Goal: Task Accomplishment & Management: Manage account settings

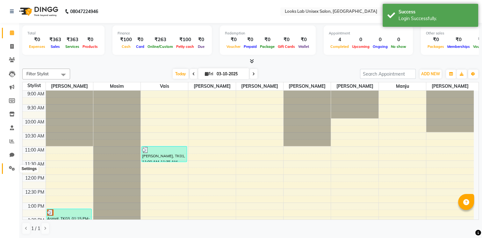
click at [11, 170] on icon at bounding box center [12, 168] width 6 height 5
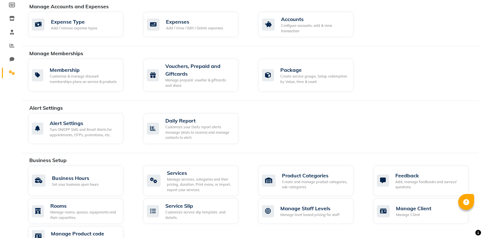
scroll to position [96, 0]
click at [217, 189] on div "Manage services, categories and their pricing, duration. Print menu, or import,…" at bounding box center [200, 184] width 66 height 16
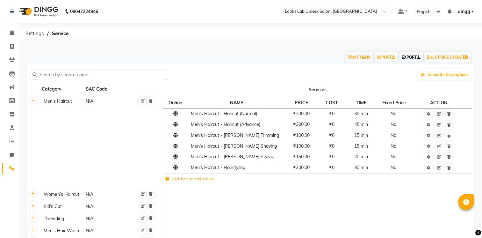
click at [414, 55] on link "EXPORT" at bounding box center [411, 57] width 24 height 11
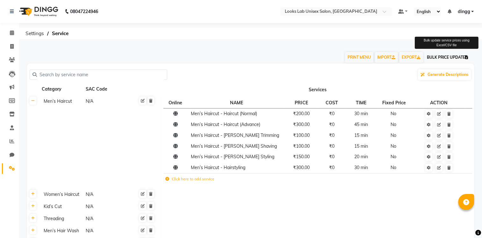
click at [454, 57] on button "BULK PRICE UPDATE" at bounding box center [447, 57] width 46 height 11
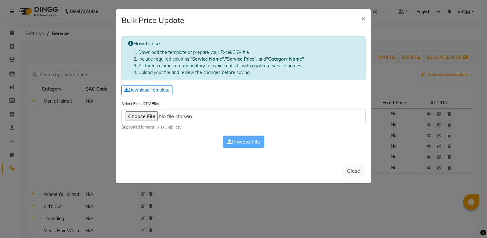
click at [149, 114] on input "Select Excel/CSV File:" at bounding box center [243, 116] width 244 height 14
type input "C:\fakepath\Service_Looks Lab Unisex Salon_LDA Colony_20251003.xlsx"
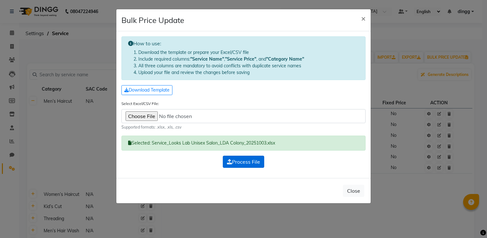
click at [252, 160] on span "Process File" at bounding box center [243, 161] width 33 height 6
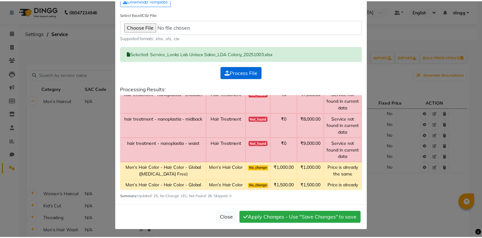
scroll to position [2007, 0]
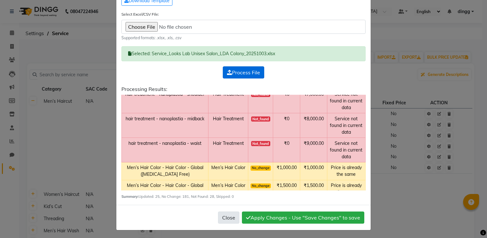
click at [227, 214] on button "Close" at bounding box center [228, 217] width 21 height 12
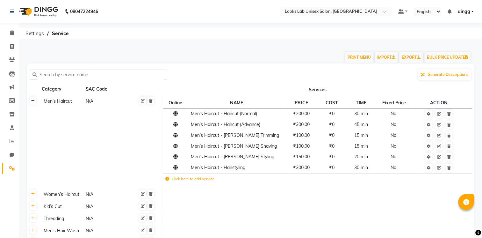
click at [36, 99] on link at bounding box center [33, 100] width 7 height 8
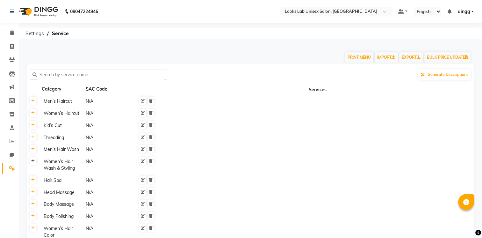
click at [33, 161] on icon at bounding box center [33, 161] width 4 height 4
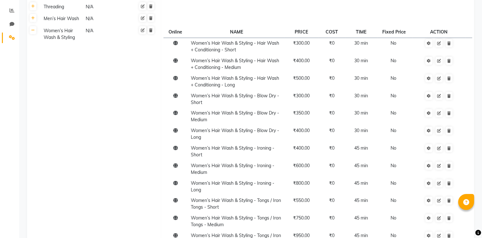
scroll to position [130, 0]
click at [152, 34] on link at bounding box center [150, 31] width 7 height 8
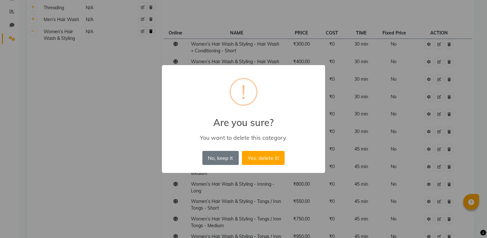
click at [242, 151] on button "Yes, delete it!" at bounding box center [263, 158] width 43 height 14
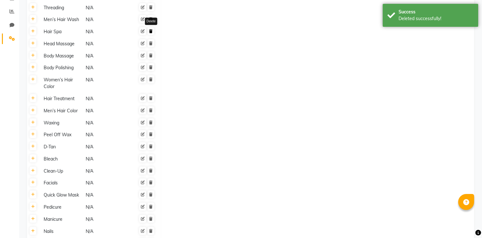
click at [153, 31] on link at bounding box center [150, 31] width 7 height 8
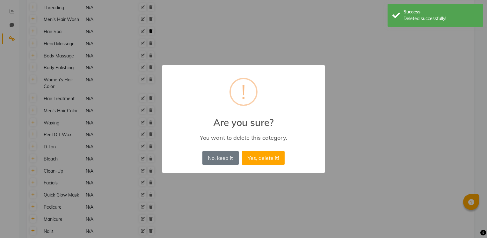
click at [242, 151] on button "Yes, delete it!" at bounding box center [263, 158] width 43 height 14
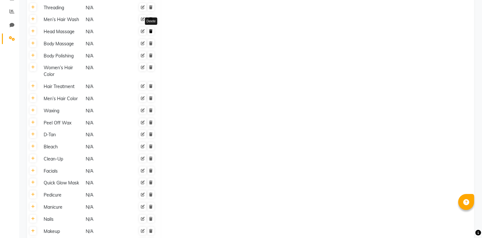
click at [153, 31] on link at bounding box center [150, 31] width 7 height 8
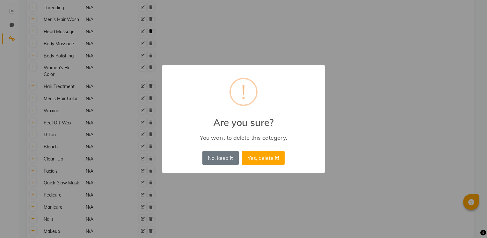
click at [242, 151] on button "Yes, delete it!" at bounding box center [263, 158] width 43 height 14
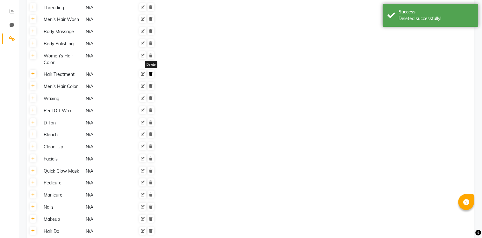
click at [152, 72] on icon at bounding box center [151, 74] width 4 height 4
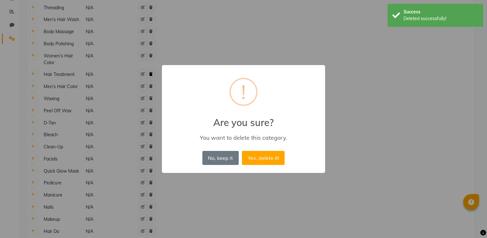
click at [242, 151] on button "Yes, delete it!" at bounding box center [263, 158] width 43 height 14
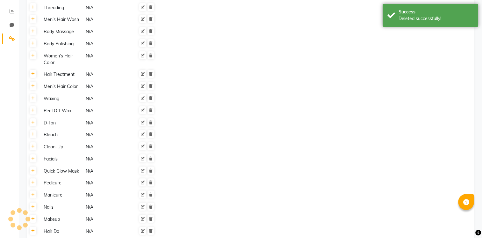
scroll to position [0, 0]
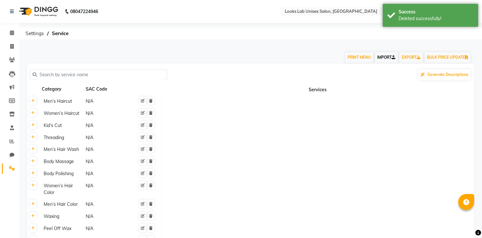
click at [381, 54] on link "IMPORT" at bounding box center [386, 57] width 23 height 11
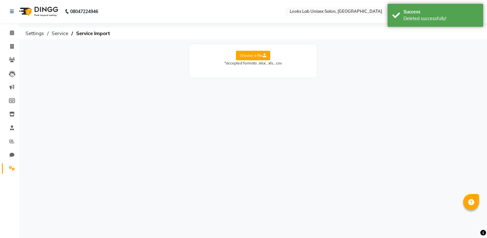
click at [250, 54] on label "Choose a file" at bounding box center [253, 56] width 34 height 10
click at [0, 0] on input "Choose a file" at bounding box center [0, 0] width 0 height 0
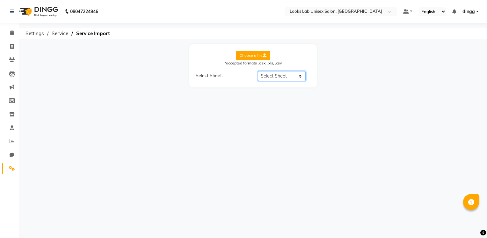
click at [288, 76] on select "Select Sheet Sheet1 Sheet2" at bounding box center [282, 76] width 48 height 10
select select "Sheet2"
click at [258, 71] on select "Select Sheet Sheet1 Sheet2" at bounding box center [282, 76] width 48 height 10
select select "Service name"
select select "price"
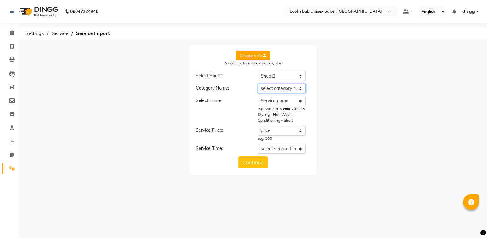
click at [294, 89] on select "select category name Category Service name price time" at bounding box center [282, 88] width 48 height 10
select select "Category"
click at [258, 83] on select "select category name Category Service name price time" at bounding box center [282, 88] width 48 height 10
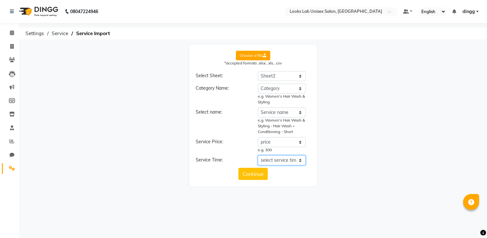
click at [292, 162] on select "select service time Category Service name price time" at bounding box center [282, 160] width 48 height 10
select select "time"
click at [258, 155] on select "select service time Category Service name price time" at bounding box center [282, 160] width 48 height 10
click at [254, 181] on button "Continue" at bounding box center [252, 179] width 29 height 12
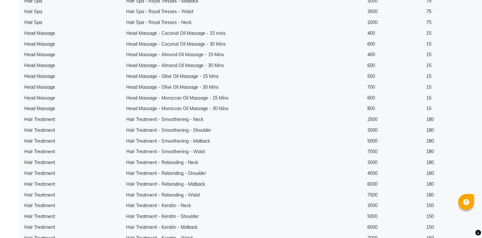
scroll to position [804, 0]
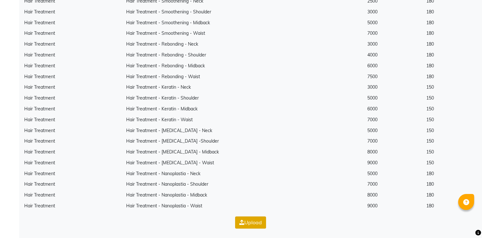
click at [253, 220] on button "Upload" at bounding box center [250, 222] width 31 height 12
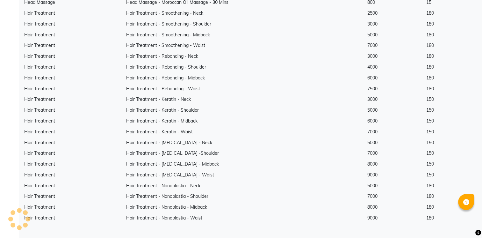
scroll to position [0, 0]
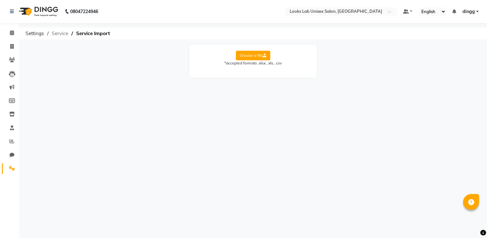
click at [64, 38] on span "Service" at bounding box center [59, 33] width 23 height 11
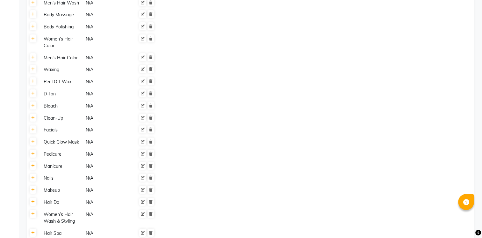
scroll to position [228, 0]
click at [34, 96] on link at bounding box center [33, 93] width 7 height 8
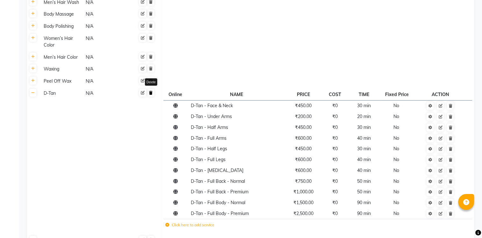
click at [151, 96] on link at bounding box center [150, 93] width 7 height 8
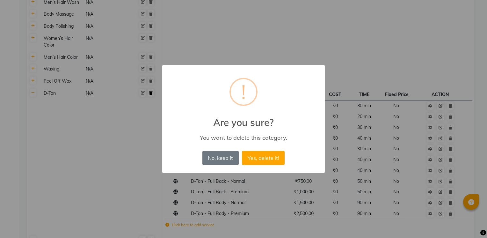
click at [242, 151] on button "Yes, delete it!" at bounding box center [263, 158] width 43 height 14
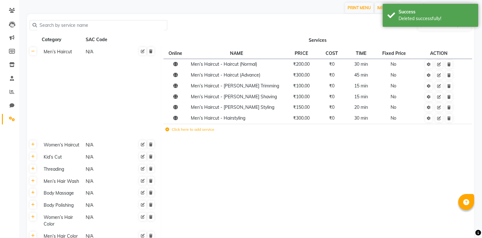
scroll to position [0, 0]
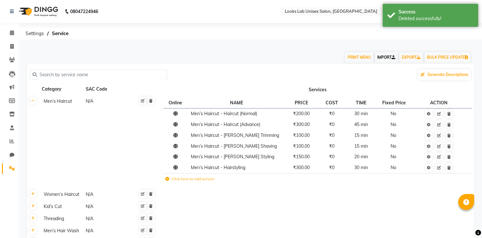
click at [389, 60] on link "IMPORT" at bounding box center [386, 57] width 23 height 11
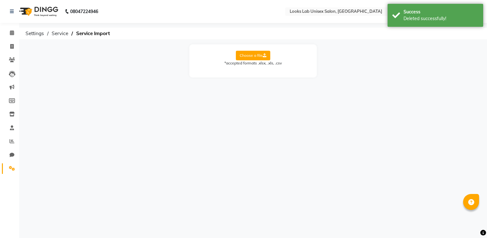
click at [255, 60] on div "*accepted formats .xlsx, .xls, .csv" at bounding box center [253, 63] width 115 height 6
click at [257, 53] on label "Choose a file" at bounding box center [253, 56] width 34 height 10
click at [0, 0] on input "Choose a file" at bounding box center [0, 0] width 0 height 0
click at [284, 74] on select "Select Sheet Sheet1 Sheet2 Sheet3" at bounding box center [282, 76] width 48 height 10
select select "Sheet3"
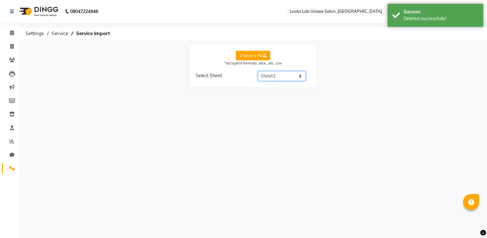
click at [258, 71] on select "Select Sheet Sheet1 Sheet2 Sheet3" at bounding box center [282, 76] width 48 height 10
select select "price"
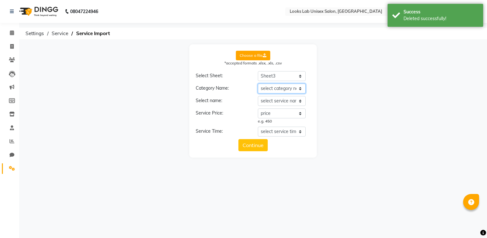
click at [294, 91] on select "select category name cat __EMPTY price __EMPTY_1 __EMPTY_2 s name" at bounding box center [282, 88] width 48 height 10
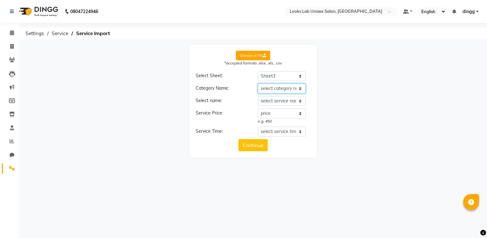
select select "cat"
click at [258, 83] on select "select category name cat __EMPTY price __EMPTY_1 __EMPTY_2 s name" at bounding box center [282, 88] width 48 height 10
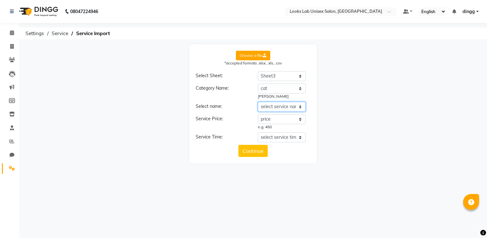
click at [297, 107] on select "select service name cat __EMPTY price __EMPTY_1 __EMPTY_2 s name" at bounding box center [282, 107] width 48 height 10
select select "s name"
click at [258, 102] on select "select service name cat __EMPTY price __EMPTY_1 __EMPTY_2 s name" at bounding box center [282, 107] width 48 height 10
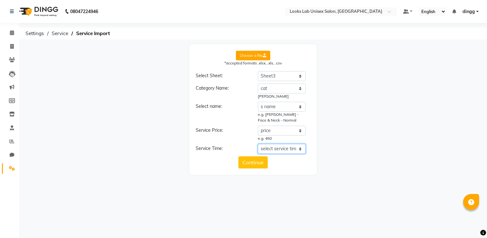
click at [296, 147] on select "select service time cat __EMPTY price __EMPTY_1 __EMPTY_2 s name" at bounding box center [282, 149] width 48 height 10
click at [258, 144] on select "select service time cat __EMPTY price __EMPTY_1 __EMPTY_2 s name" at bounding box center [282, 149] width 48 height 10
click at [290, 149] on select "select service time cat __EMPTY price __EMPTY_1 __EMPTY_2 s name" at bounding box center [282, 149] width 48 height 10
click at [258, 144] on select "select service time cat __EMPTY price __EMPTY_1 __EMPTY_2 s name" at bounding box center [282, 149] width 48 height 10
click at [290, 148] on select "select service time cat __EMPTY price __EMPTY_1 __EMPTY_2 s name" at bounding box center [282, 149] width 48 height 10
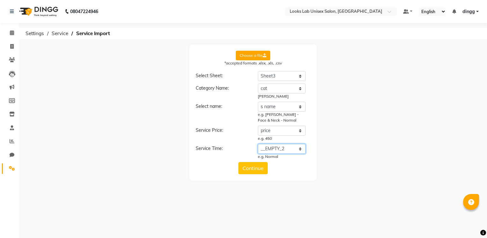
select select "__EMPTY_1"
click at [258, 144] on select "select service time cat __EMPTY price __EMPTY_1 __EMPTY_2 s name" at bounding box center [282, 149] width 48 height 10
click at [261, 167] on button "Continue" at bounding box center [252, 168] width 29 height 12
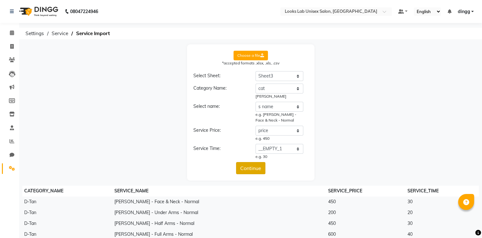
scroll to position [178, 0]
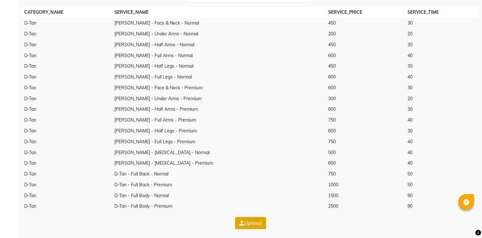
click at [248, 228] on button "Upload" at bounding box center [250, 223] width 31 height 12
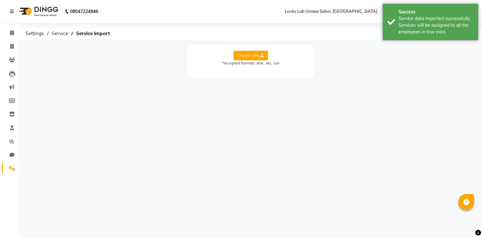
scroll to position [0, 0]
click at [364, 105] on div "08047224946 Select Location × Looks Lab Unisex Salon, Lda Colony Default Panel …" at bounding box center [243, 119] width 487 height 238
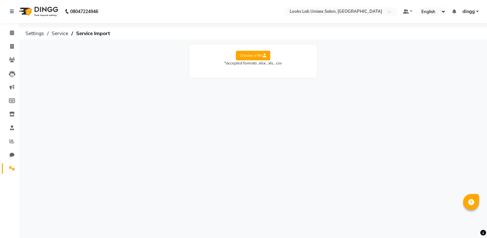
click at [9, 172] on span at bounding box center [11, 168] width 11 height 7
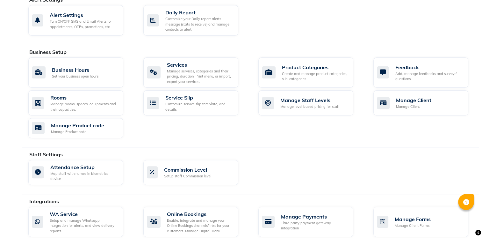
scroll to position [205, 0]
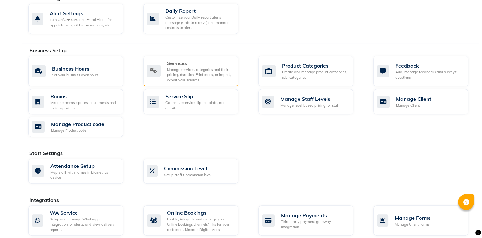
click at [225, 63] on div "Services" at bounding box center [200, 63] width 66 height 8
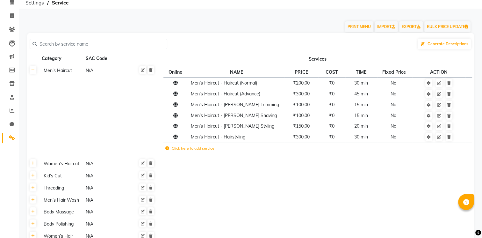
scroll to position [36, 0]
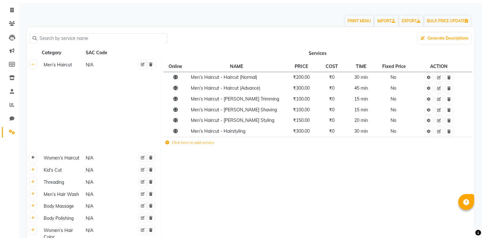
click at [31, 159] on link at bounding box center [33, 157] width 7 height 8
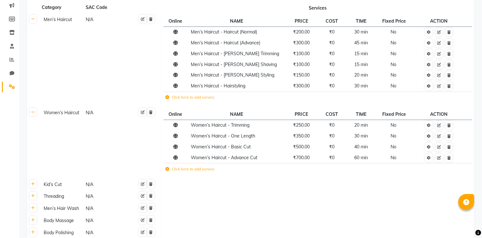
scroll to position [82, 0]
click at [66, 169] on td "Women’s Haircut N/A" at bounding box center [100, 141] width 122 height 71
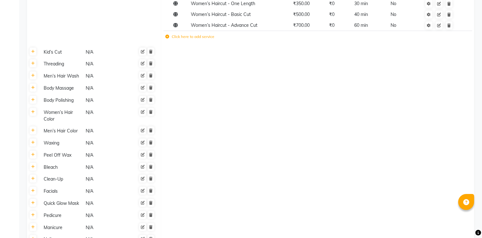
scroll to position [362, 0]
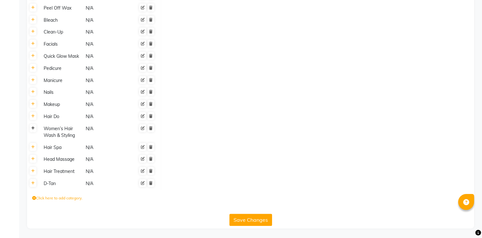
click at [34, 129] on icon at bounding box center [33, 128] width 4 height 4
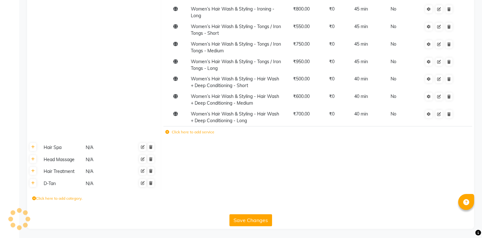
scroll to position [634, 0]
click at [31, 172] on icon at bounding box center [33, 170] width 4 height 4
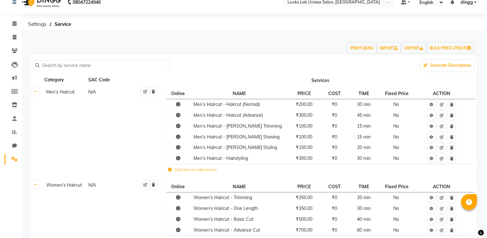
scroll to position [0, 0]
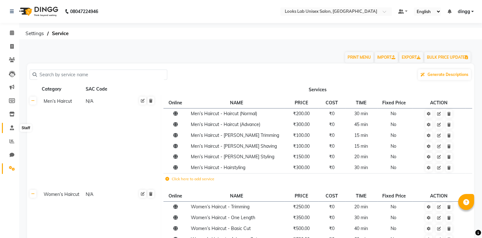
click at [16, 129] on span at bounding box center [11, 127] width 11 height 7
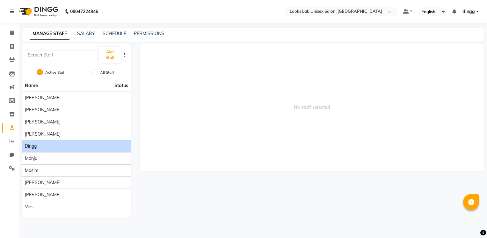
click at [99, 151] on li "dingg" at bounding box center [76, 146] width 108 height 12
click at [104, 145] on div "dingg" at bounding box center [76, 146] width 103 height 7
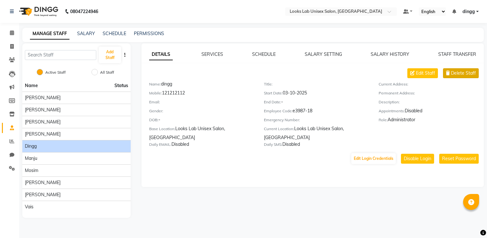
click at [460, 75] on span "Delete Staff" at bounding box center [463, 73] width 25 height 7
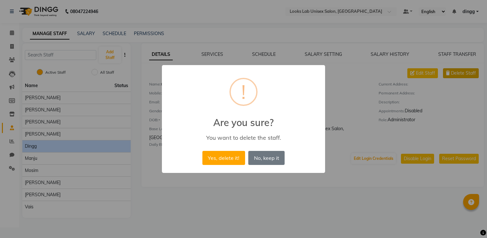
click at [202, 151] on button "Yes, delete it!" at bounding box center [223, 158] width 43 height 14
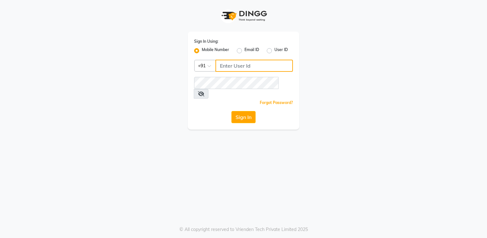
type input "8275302900"
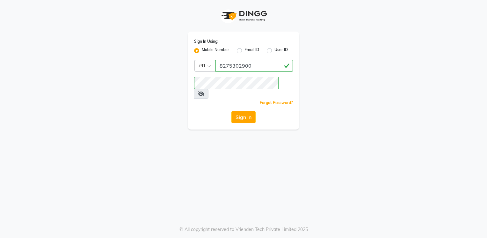
click at [283, 111] on div "Sign In" at bounding box center [243, 117] width 99 height 12
click at [265, 62] on input "8275302900" at bounding box center [253, 66] width 77 height 12
click at [216, 99] on div "Forgot Password?" at bounding box center [243, 102] width 99 height 7
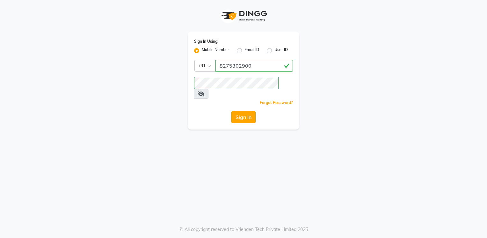
click at [251, 111] on button "Sign In" at bounding box center [243, 117] width 24 height 12
